Goal: Navigation & Orientation: Find specific page/section

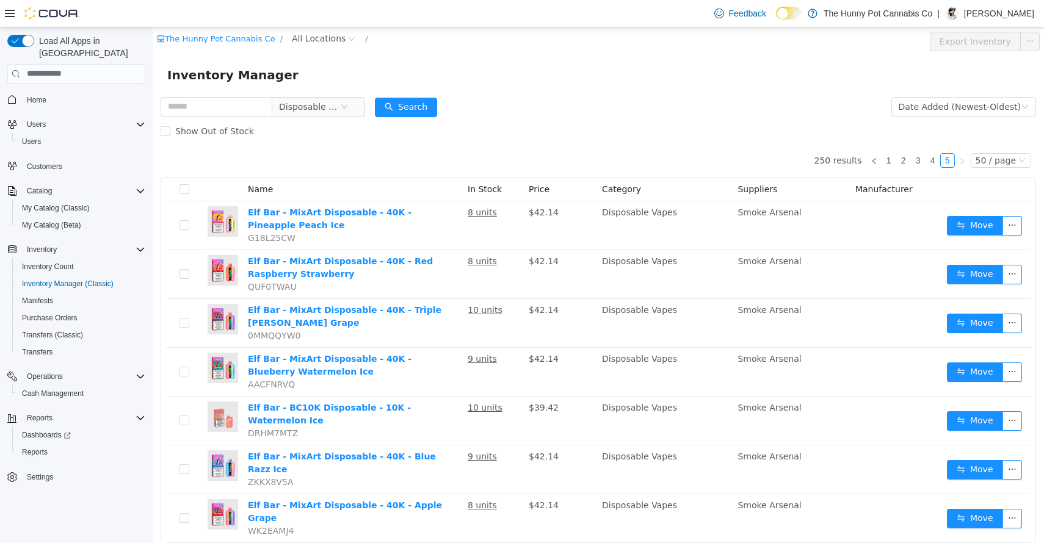
scroll to position [1601, 0]
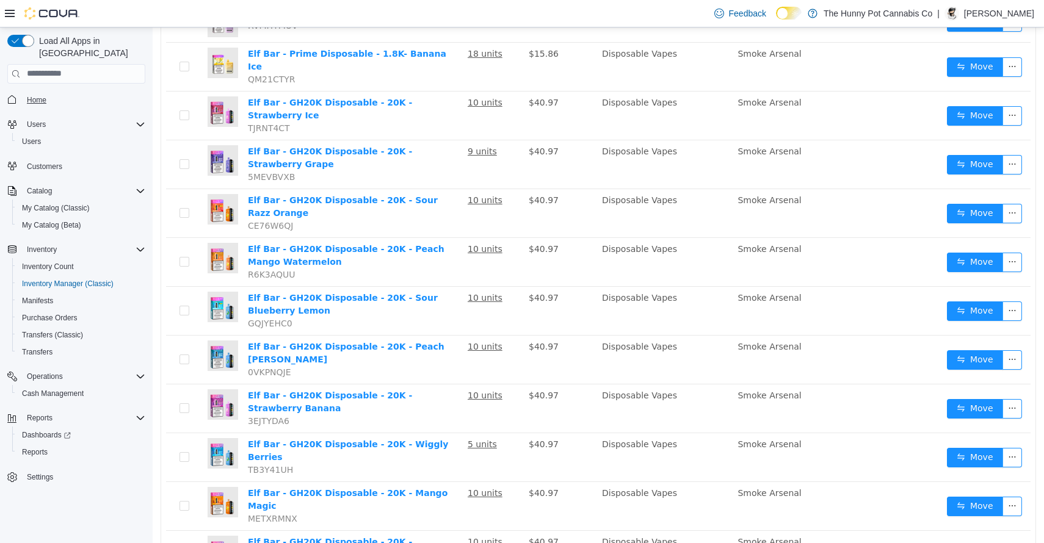
click at [40, 95] on span "Home" at bounding box center [37, 100] width 20 height 10
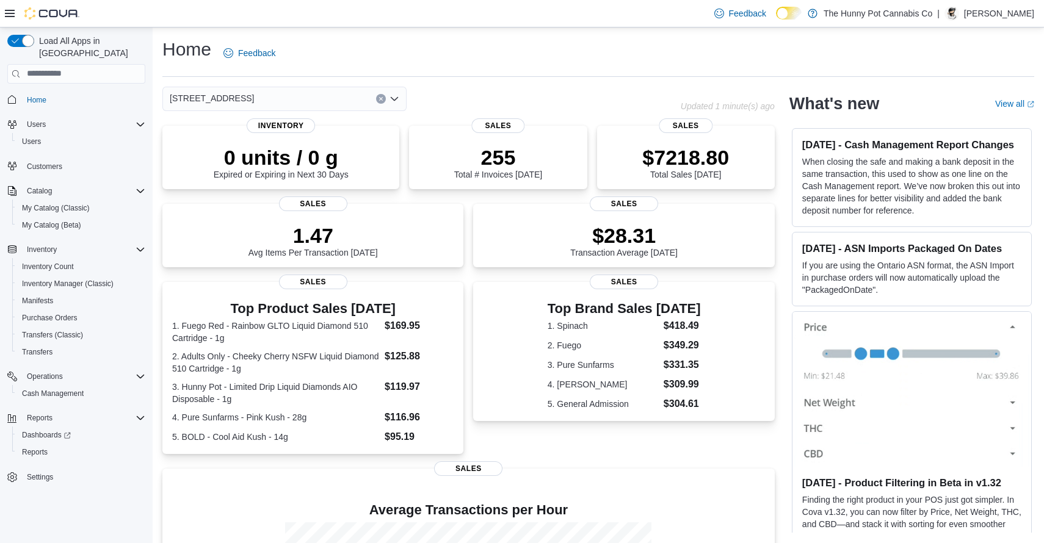
click at [328, 97] on div "4036 Confederation Pkwy" at bounding box center [284, 99] width 244 height 24
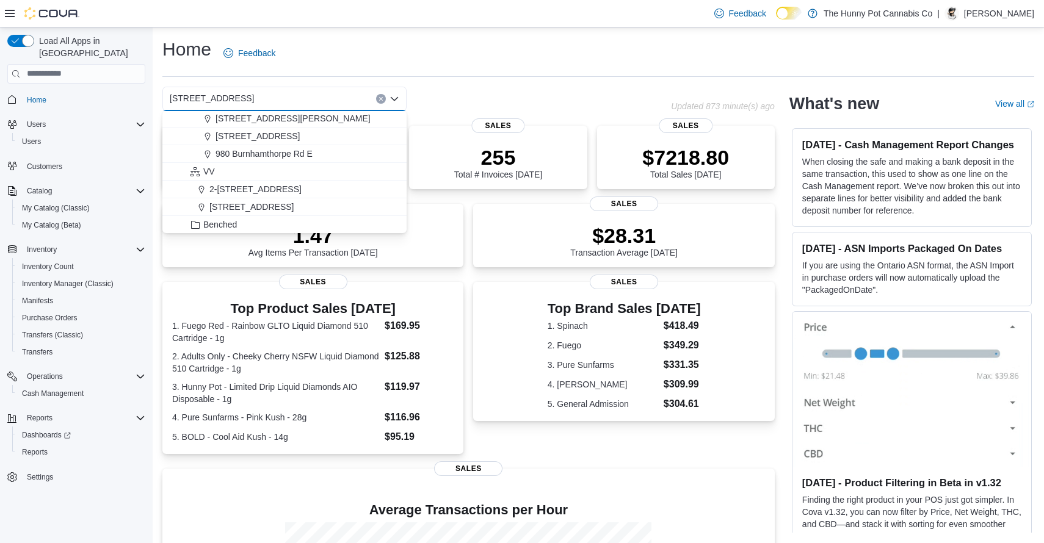
scroll to position [689, 0]
click at [275, 154] on span "980 Burnhamthorpe Rd E" at bounding box center [264, 157] width 97 height 12
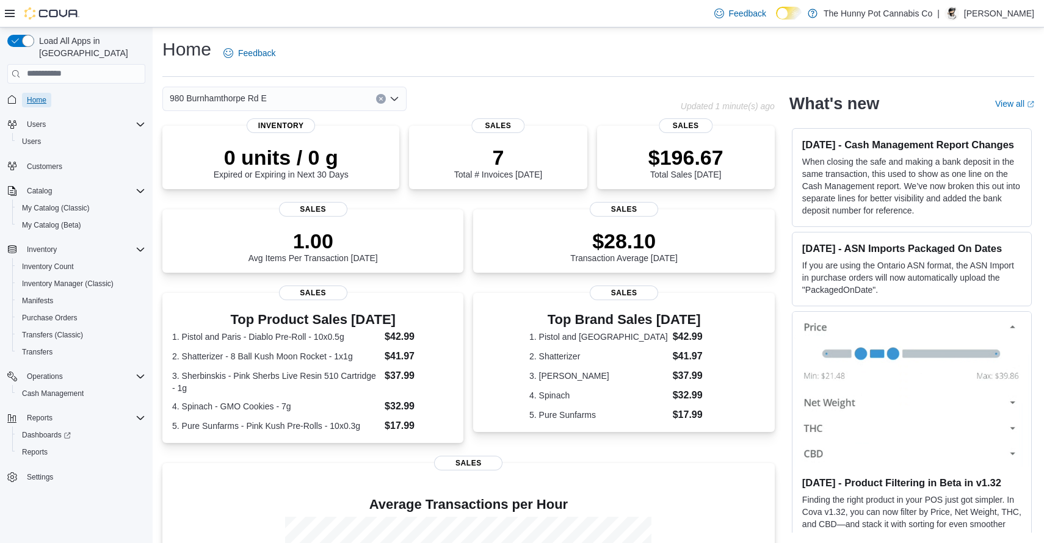
click at [33, 95] on span "Home" at bounding box center [37, 100] width 20 height 10
click at [309, 102] on div "980 Burnhamthorpe Rd E" at bounding box center [284, 99] width 244 height 24
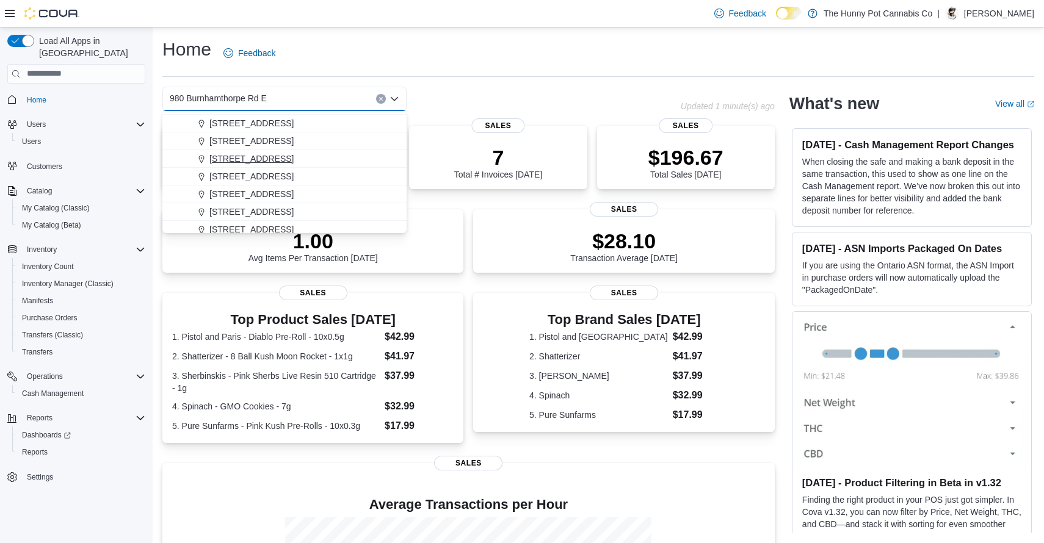
scroll to position [403, 0]
click at [289, 144] on span "4036 Confederation Pkwy" at bounding box center [251, 142] width 84 height 12
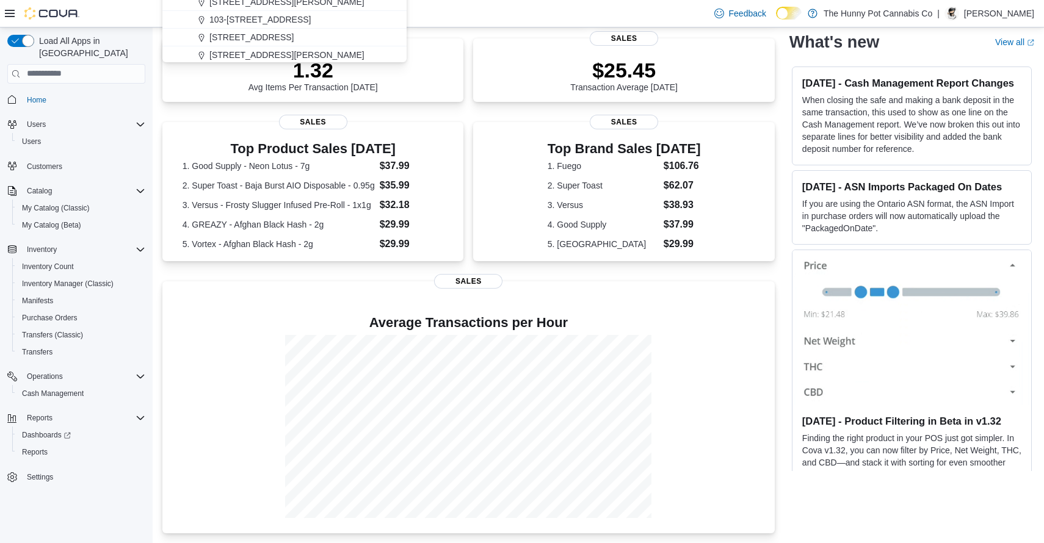
scroll to position [0, 0]
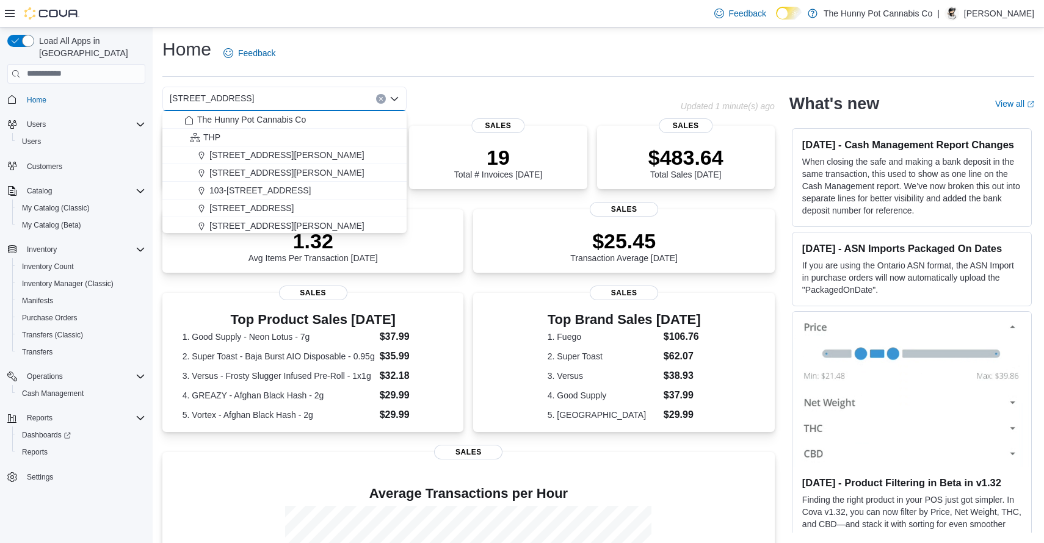
click at [465, 282] on div "0 units / 0 g Expired or Expiring in Next 30 Days Inventory 19 Total # Invoices…" at bounding box center [468, 415] width 612 height 579
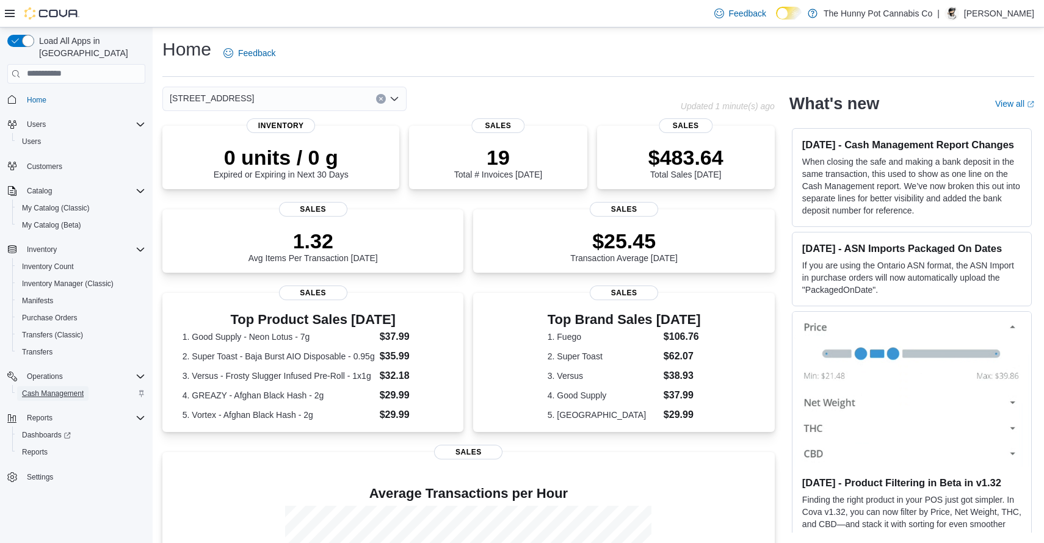
click at [57, 387] on span "Cash Management" at bounding box center [53, 394] width 62 height 15
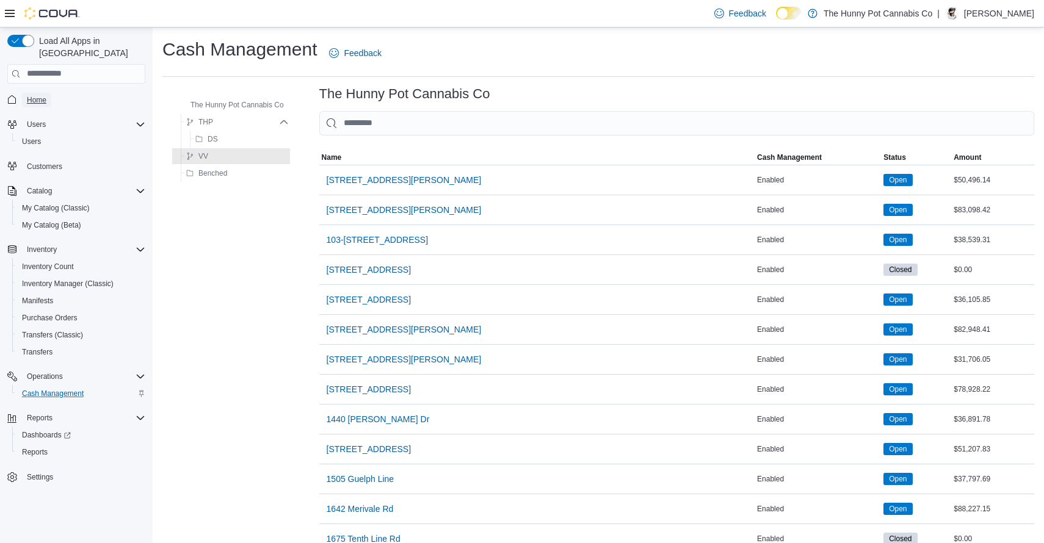
click at [39, 95] on span "Home" at bounding box center [37, 100] width 20 height 10
